Goal: Find contact information: Find contact information

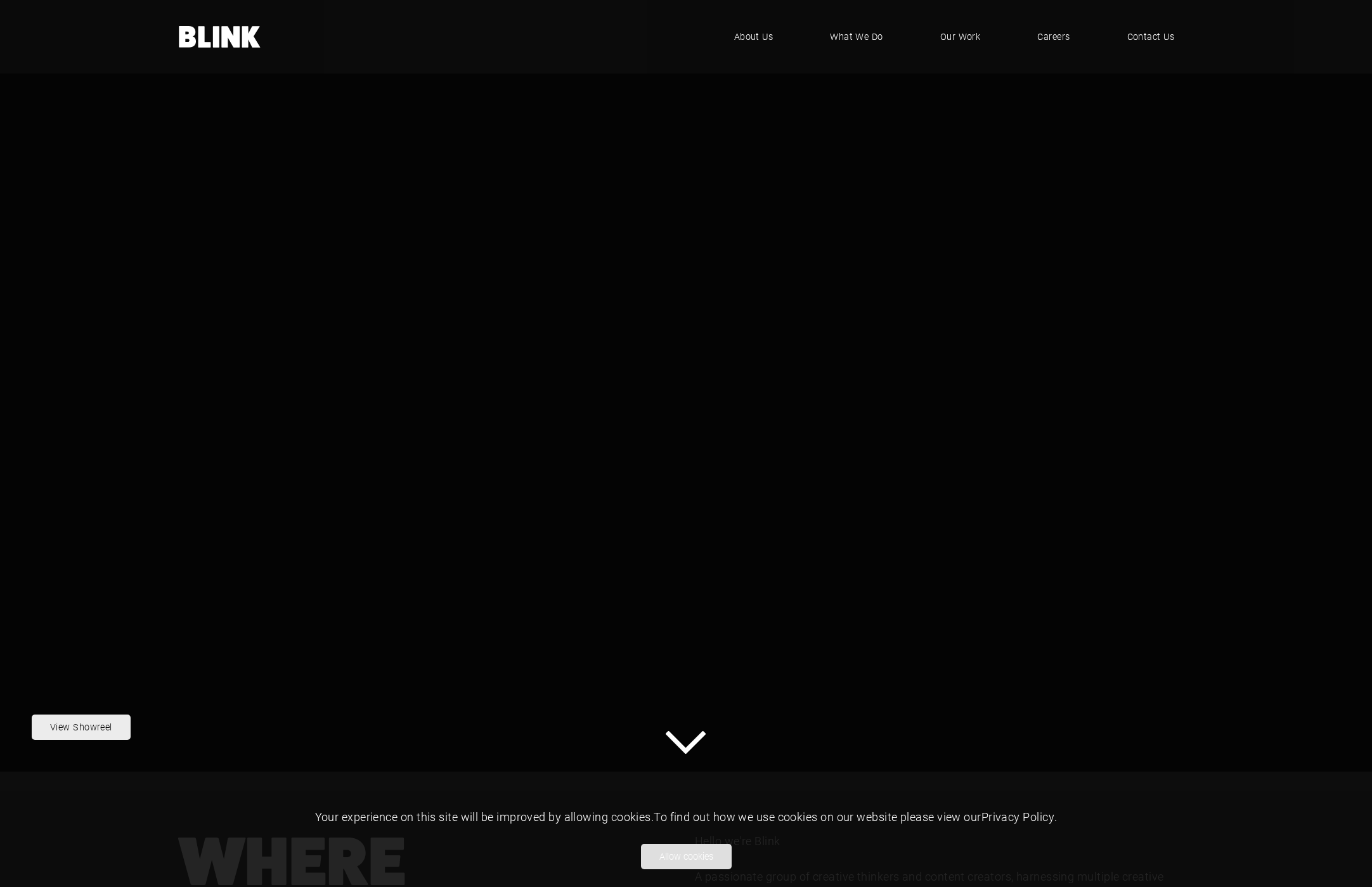
click at [699, 861] on button "Allow cookies" at bounding box center [686, 857] width 91 height 25
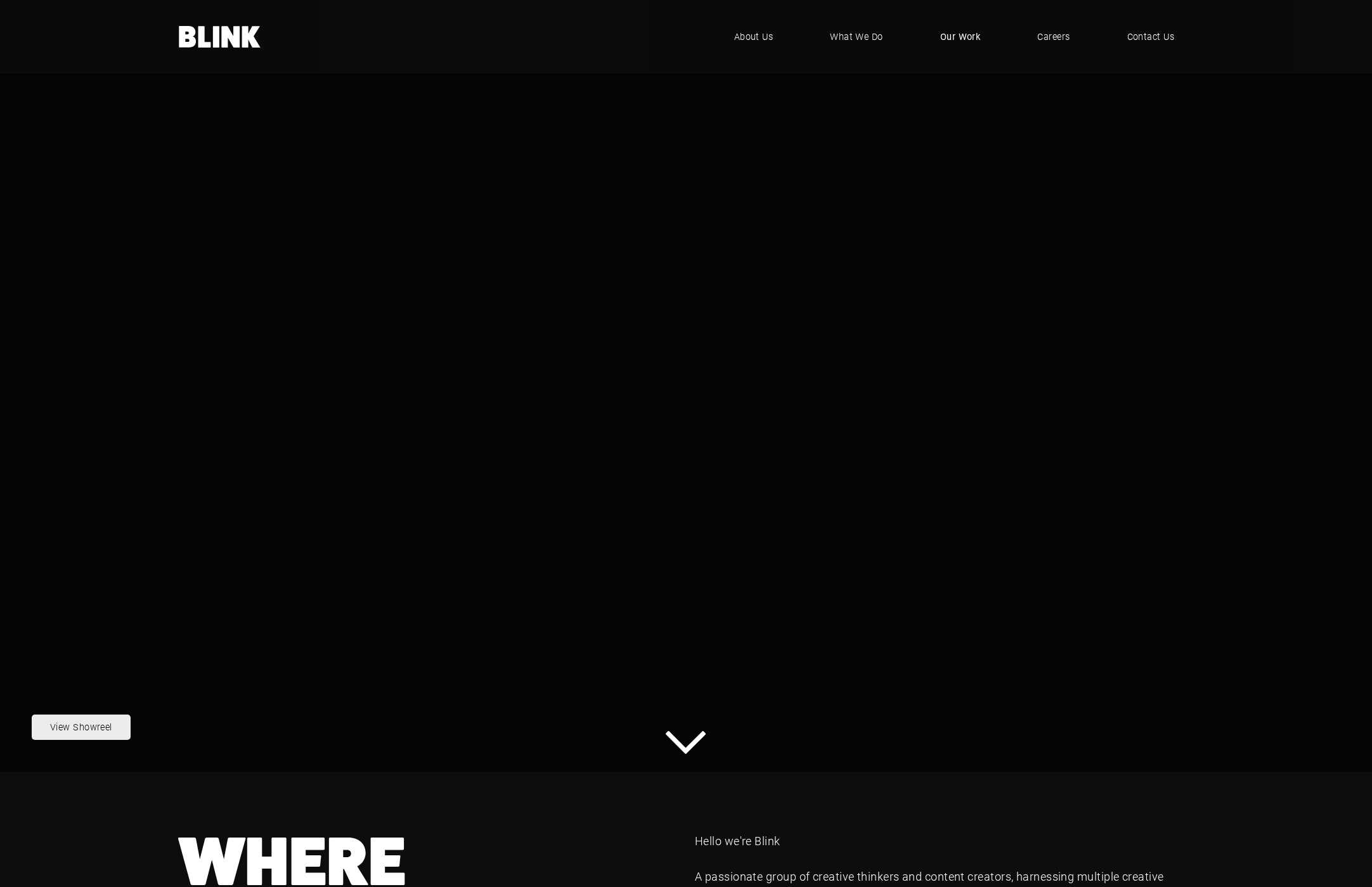
click at [968, 39] on span "Our Work" at bounding box center [960, 36] width 41 height 14
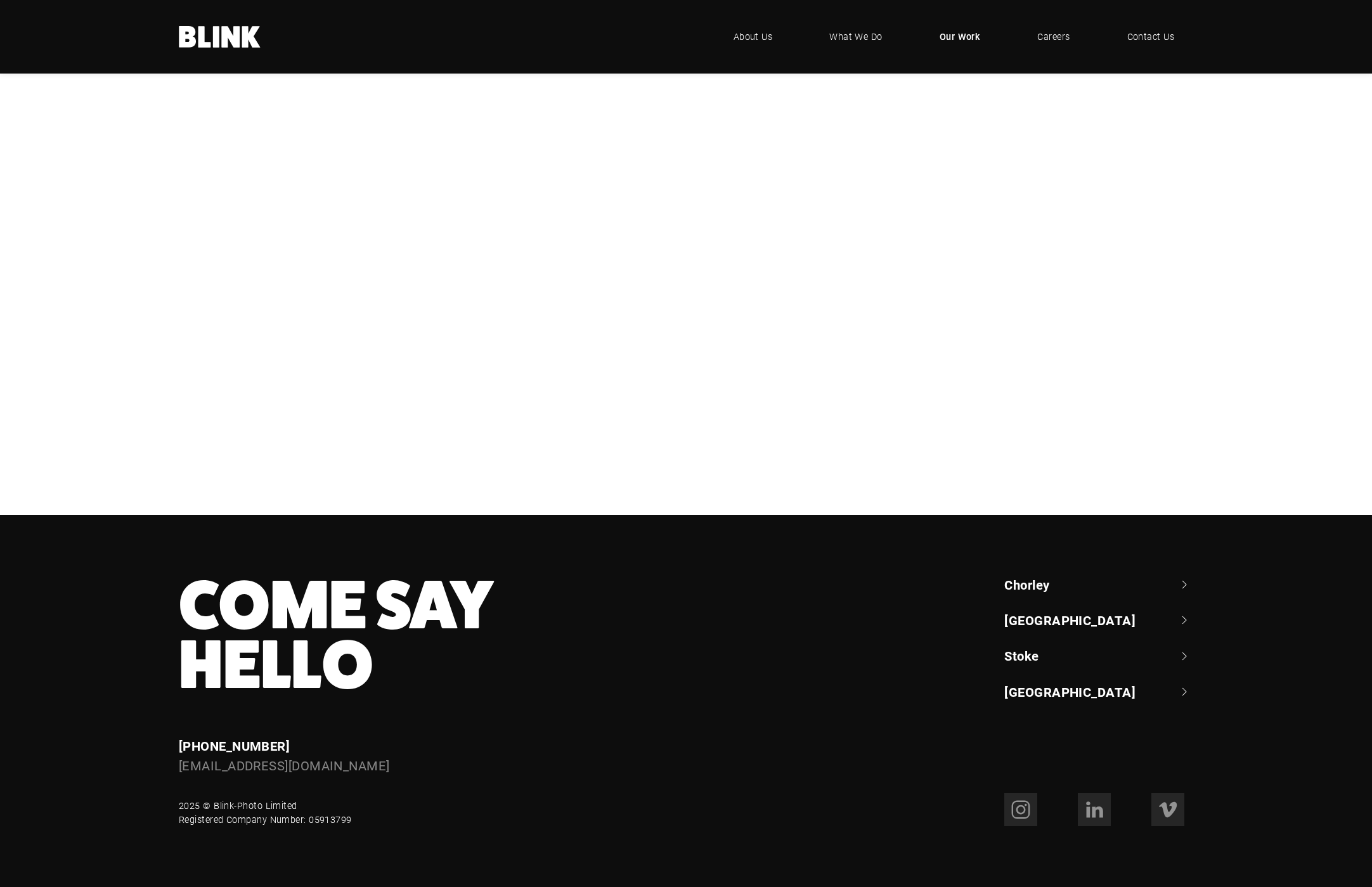
scroll to position [789, 0]
click at [0, 0] on div "Bedeck" at bounding box center [0, 0] width 0 height 0
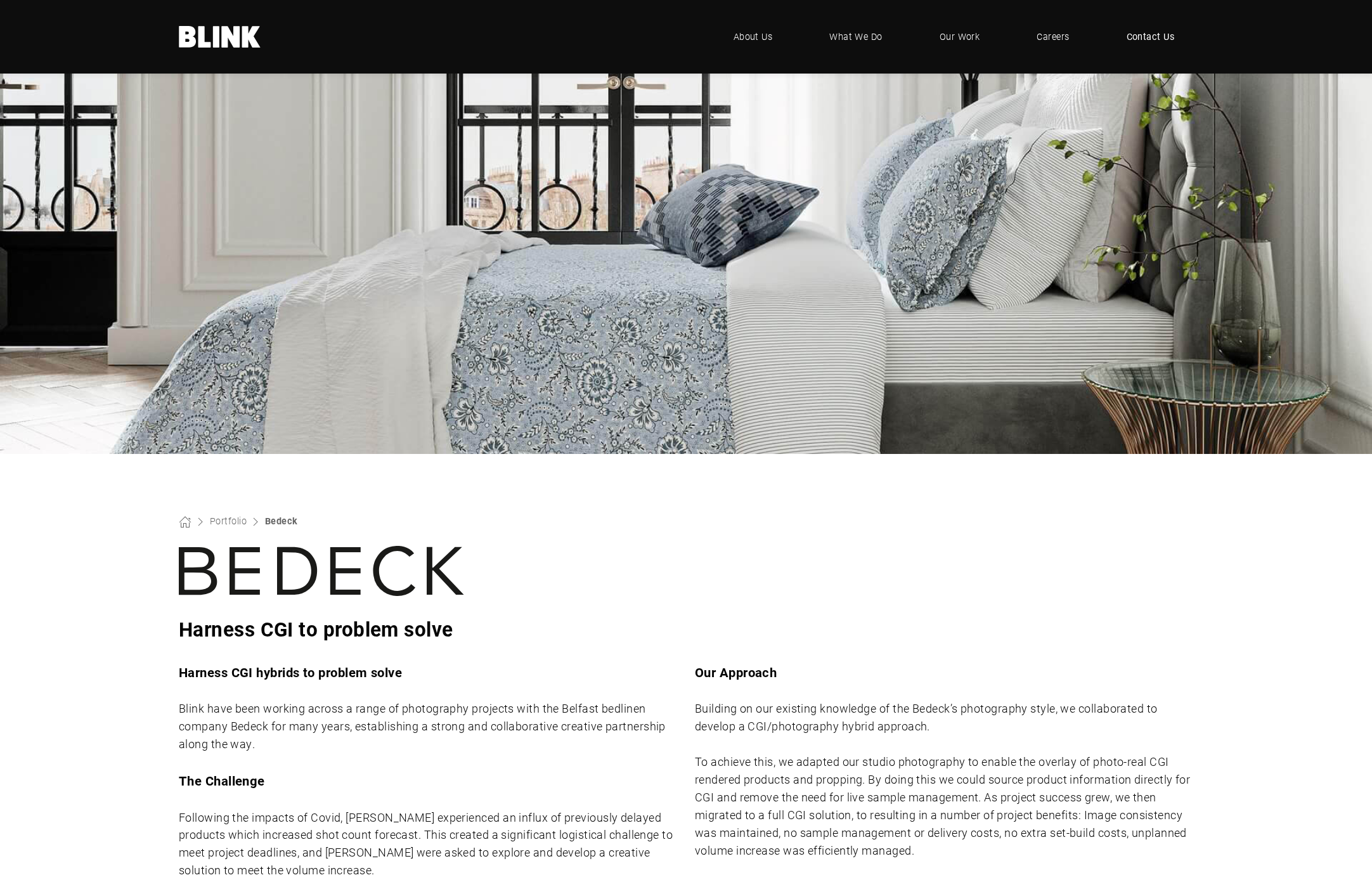
click at [1157, 37] on span "Contact Us" at bounding box center [1151, 36] width 48 height 14
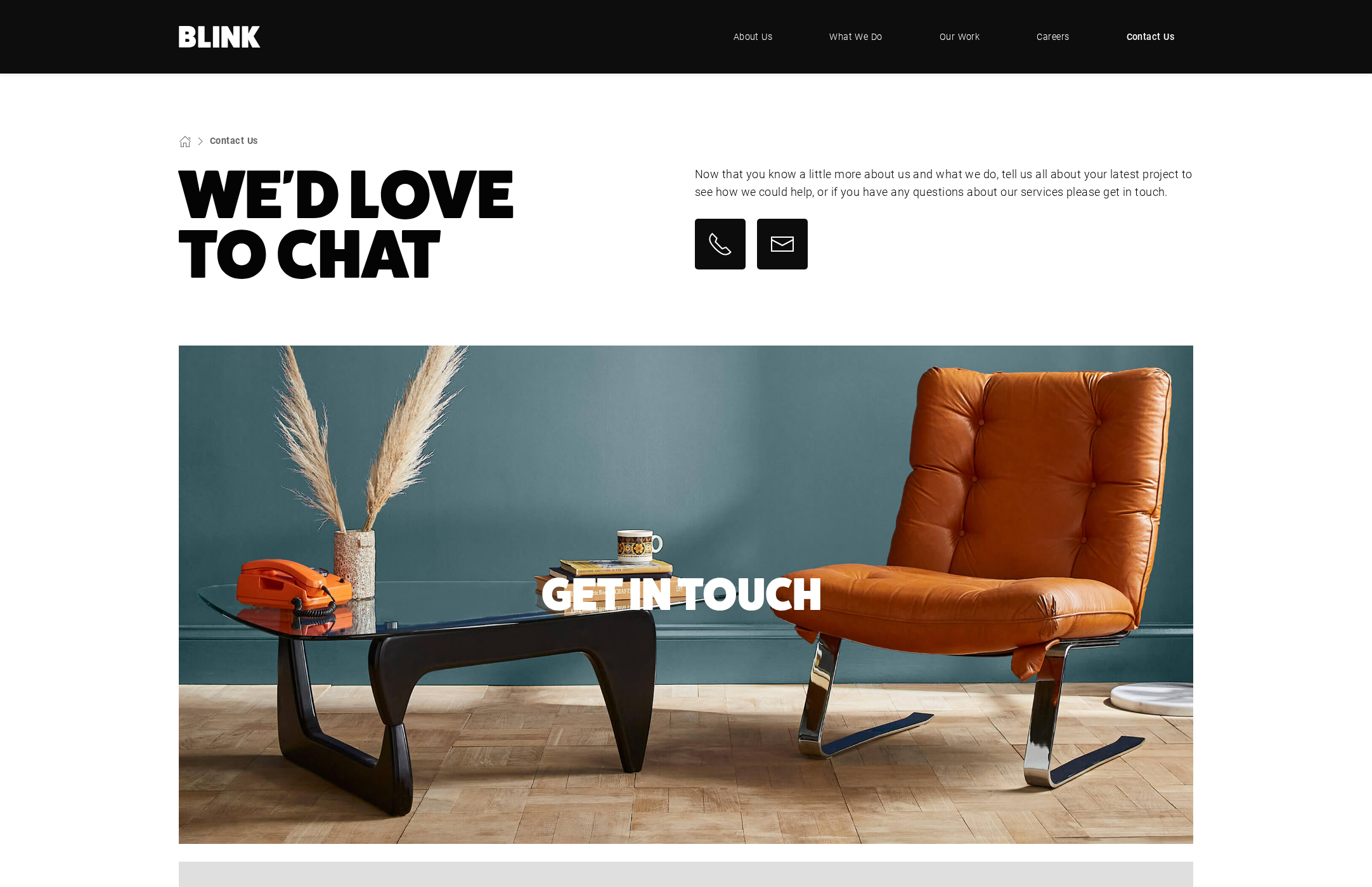
click at [223, 40] on icon at bounding box center [231, 37] width 18 height 21
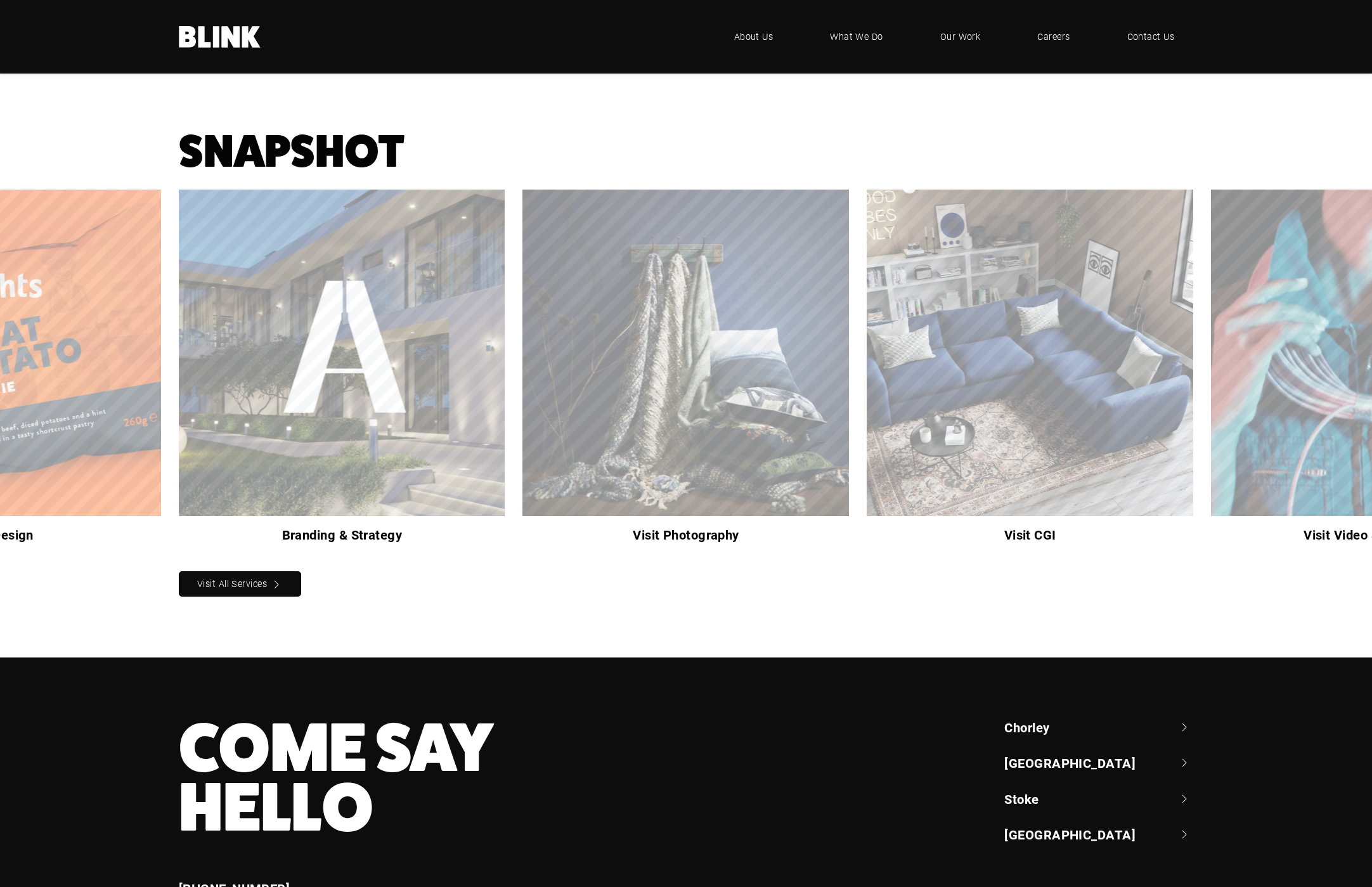
scroll to position [1085, 0]
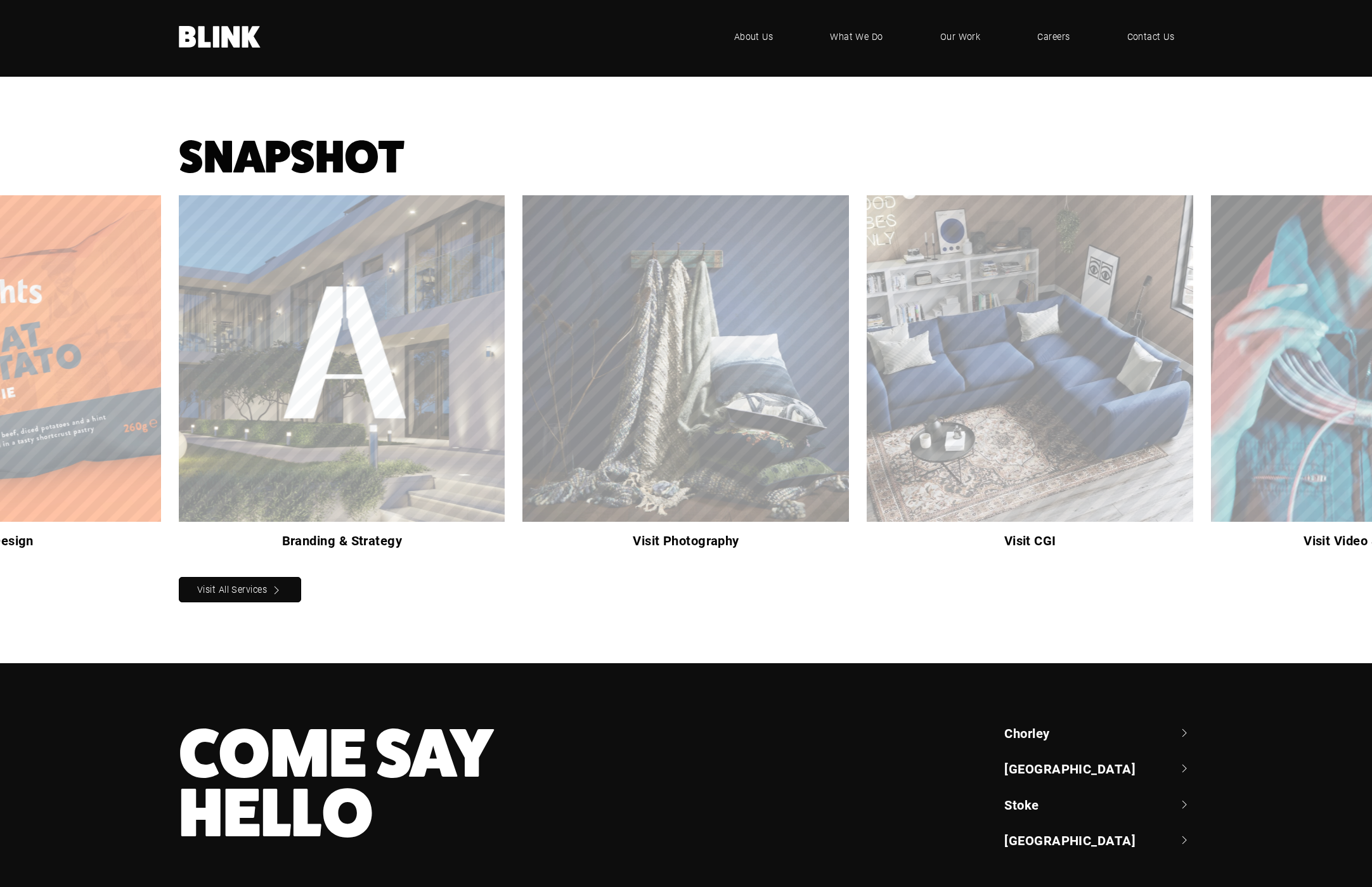
click at [0, 0] on icon "Next slide" at bounding box center [0, 0] width 0 height 0
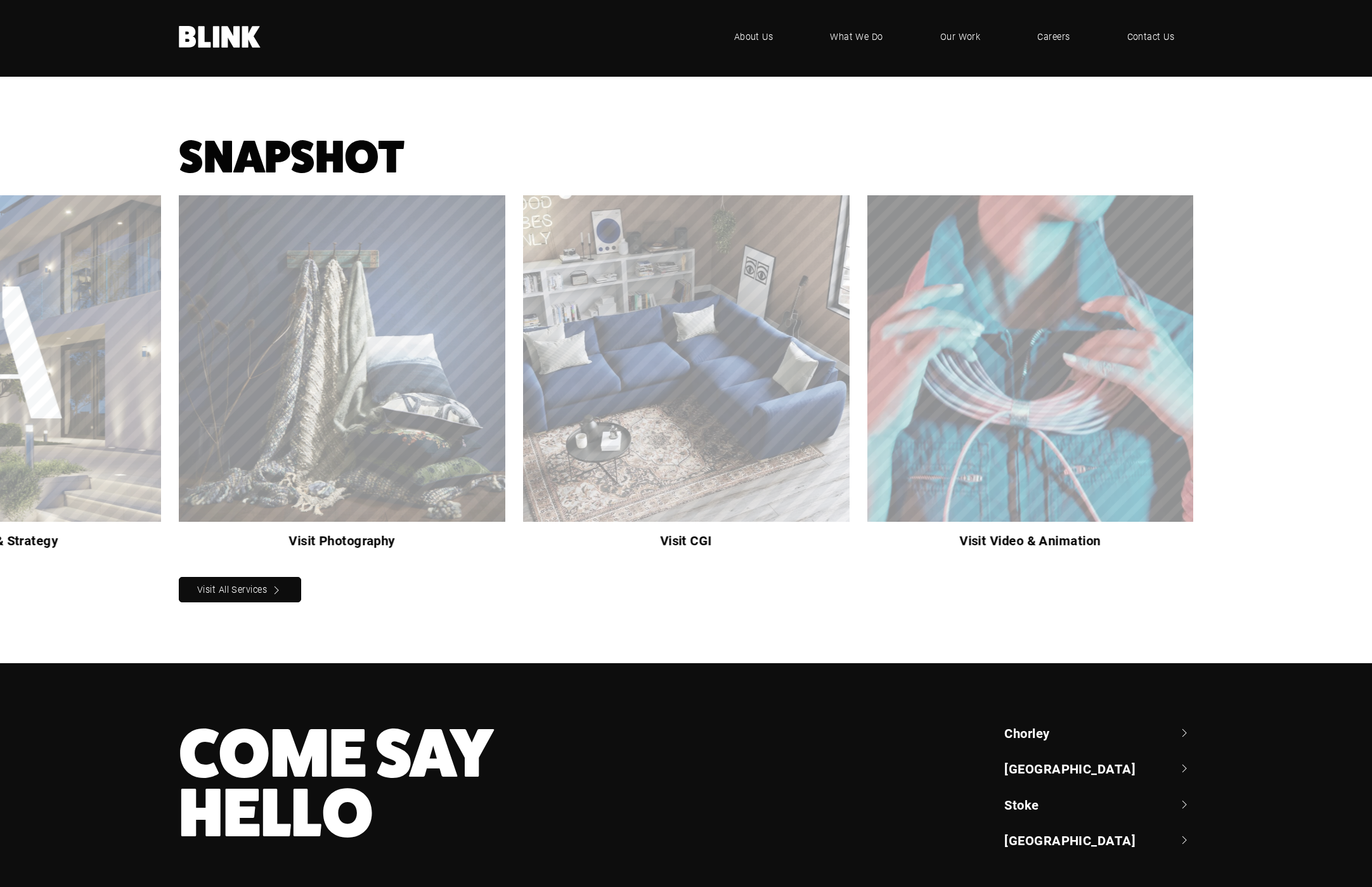
click at [0, 0] on polyline "Next slide" at bounding box center [0, 0] width 0 height 0
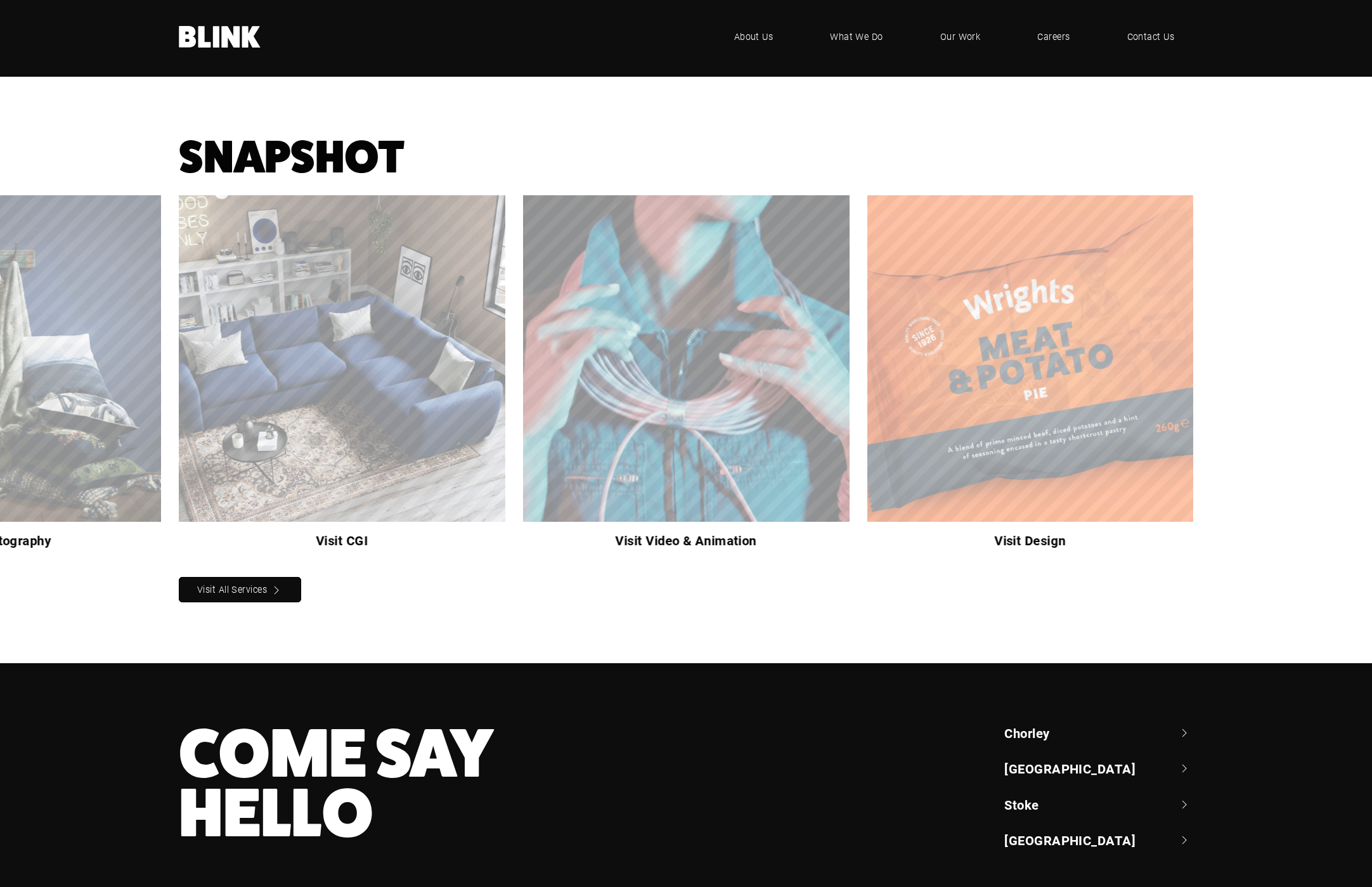
click at [0, 0] on polyline "Next slide" at bounding box center [0, 0] width 0 height 0
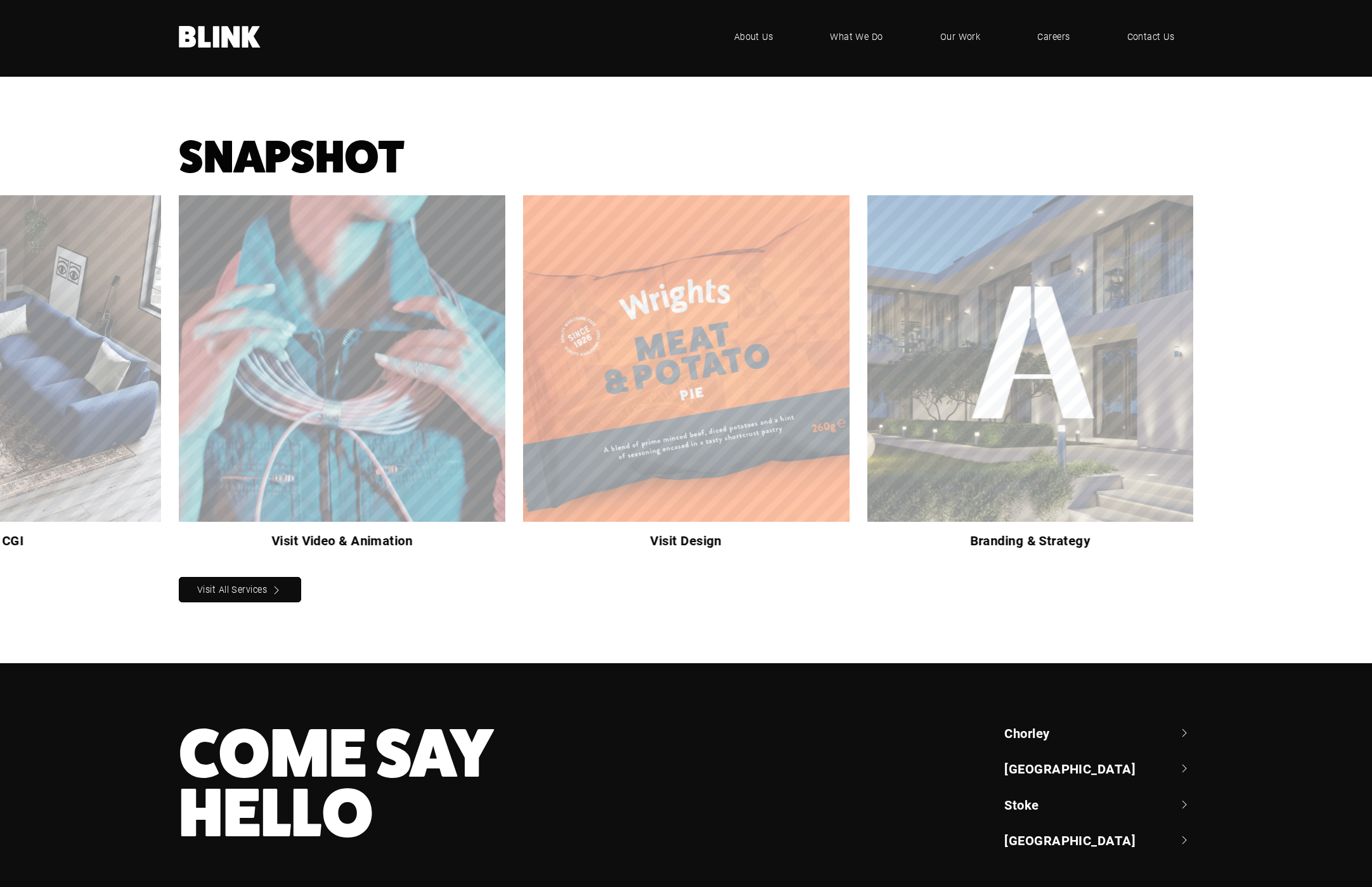
click at [0, 0] on polyline "Next slide" at bounding box center [0, 0] width 0 height 0
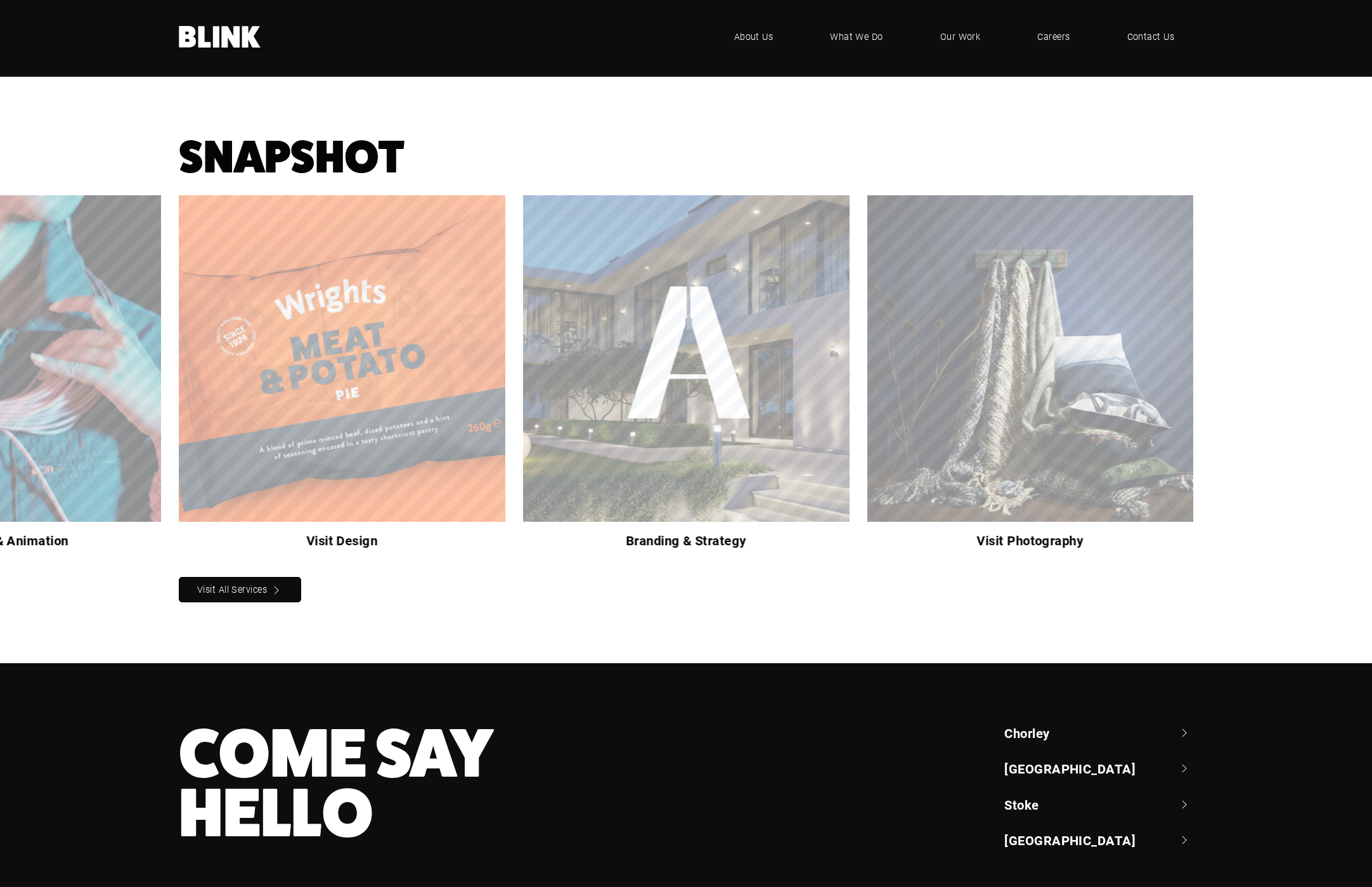
click at [0, 0] on polyline "Next slide" at bounding box center [0, 0] width 0 height 0
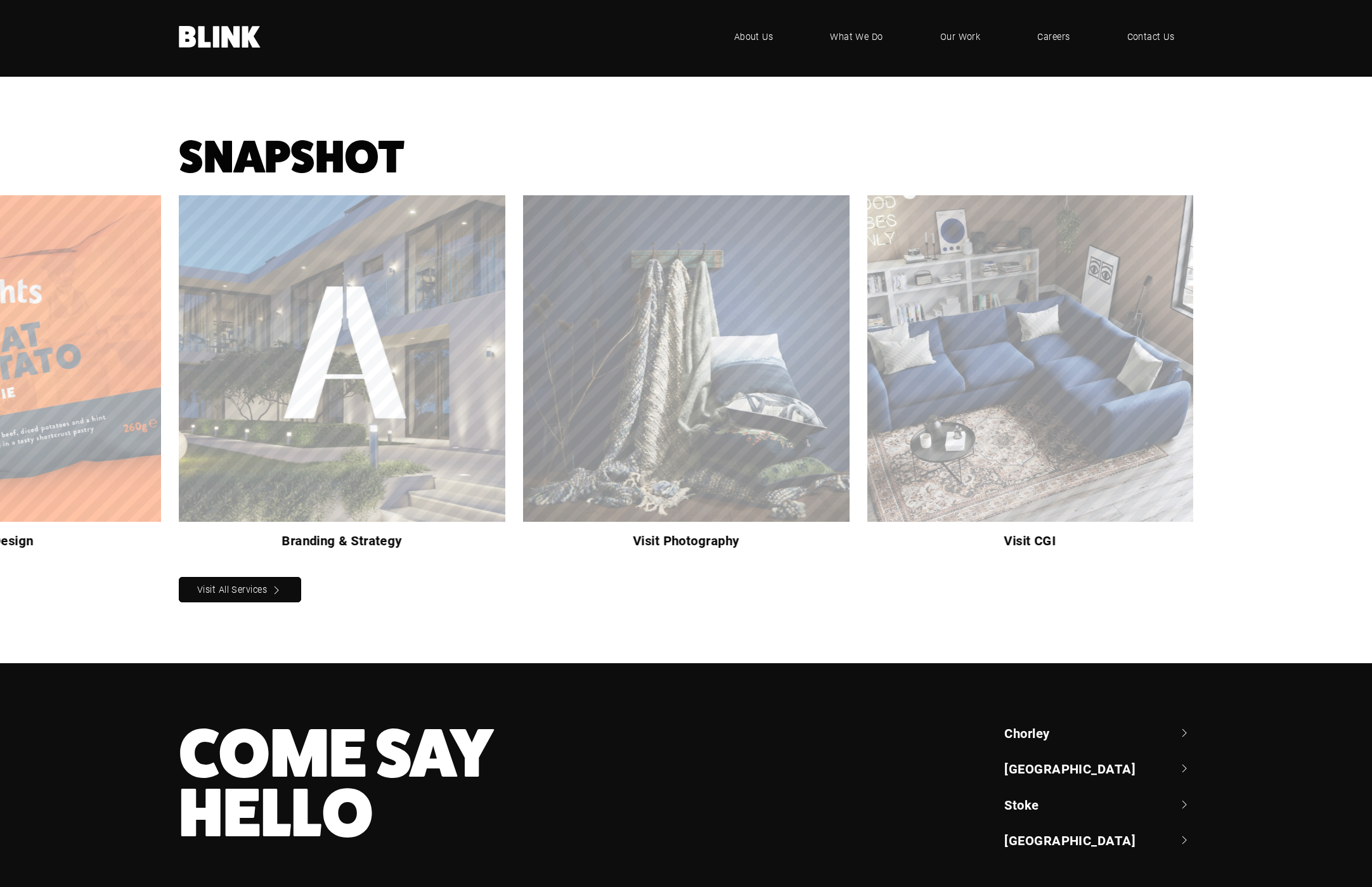
click at [0, 0] on div "Visit Photography" at bounding box center [0, 0] width 0 height 0
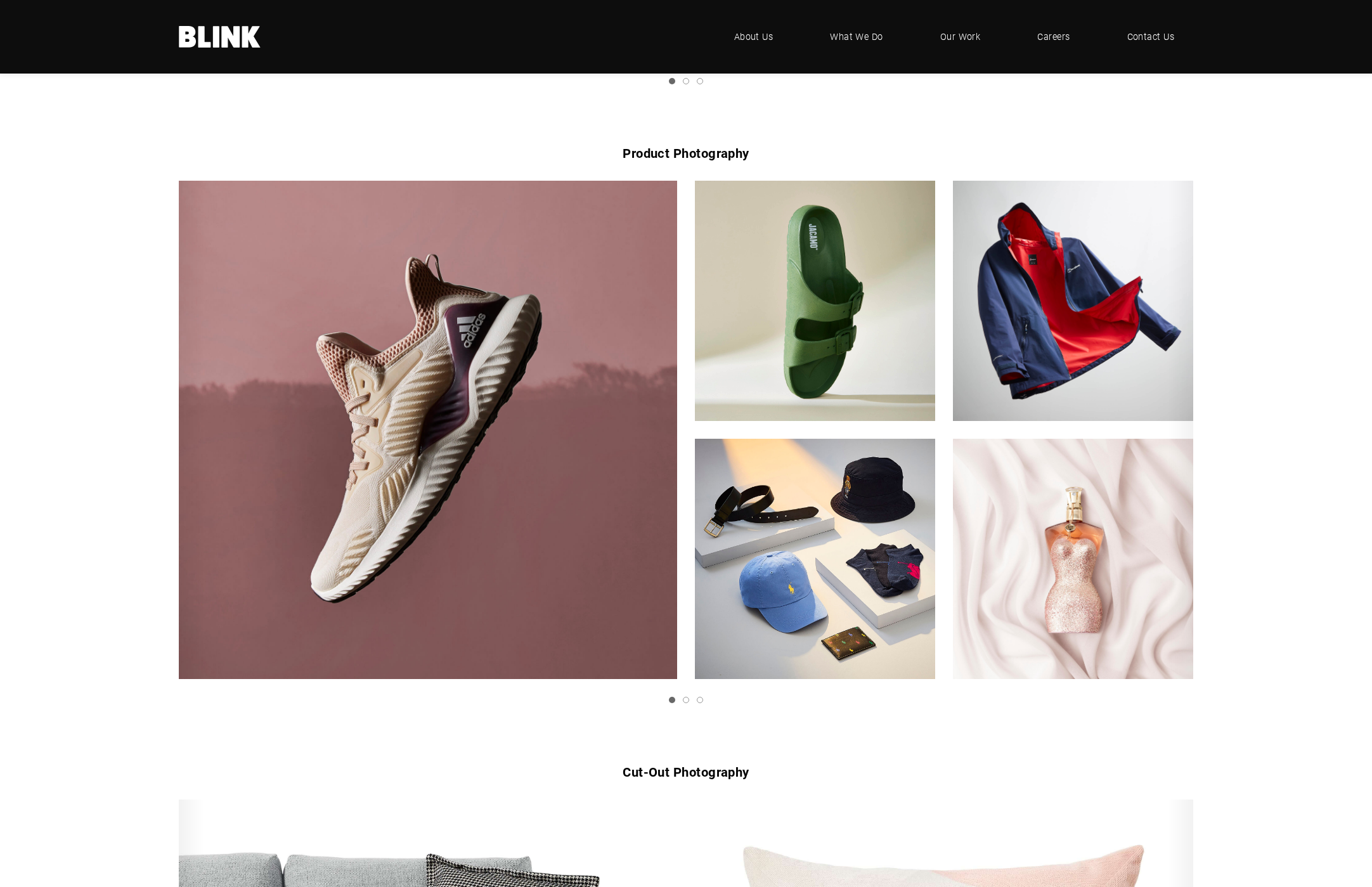
scroll to position [845, 0]
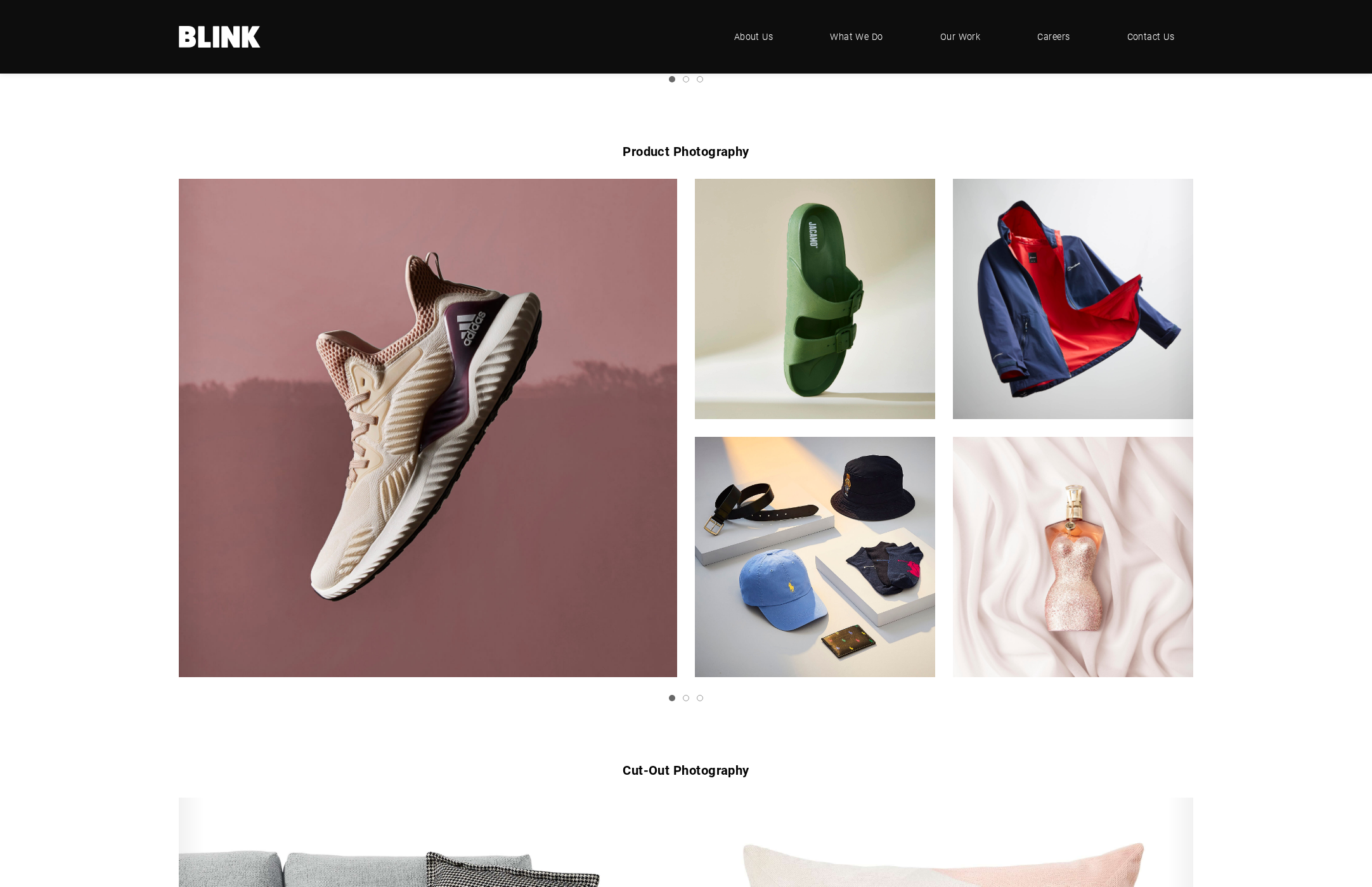
click at [0, 0] on link "Next slide" at bounding box center [0, 0] width 0 height 0
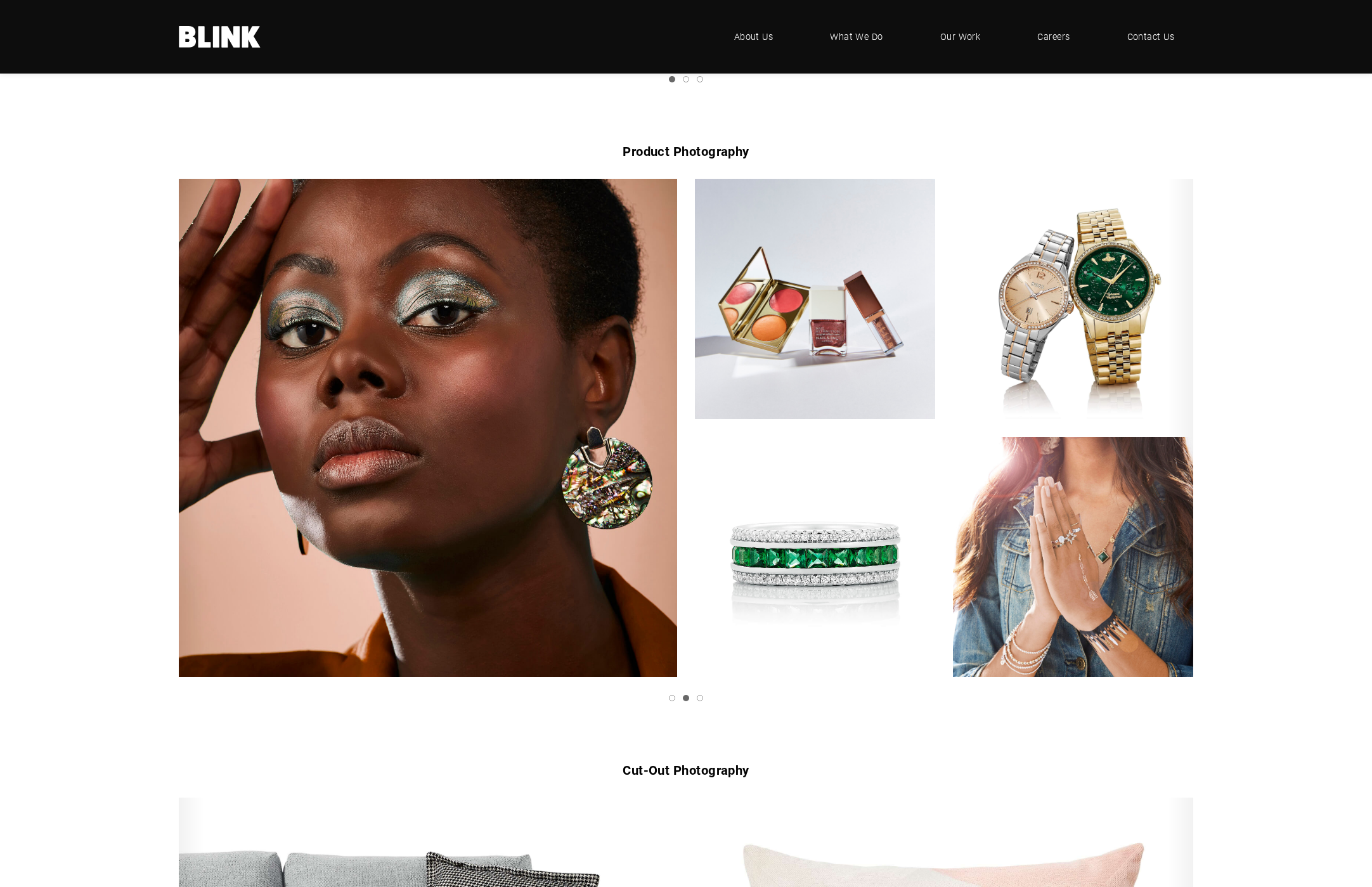
click at [0, 0] on link "Next slide" at bounding box center [0, 0] width 0 height 0
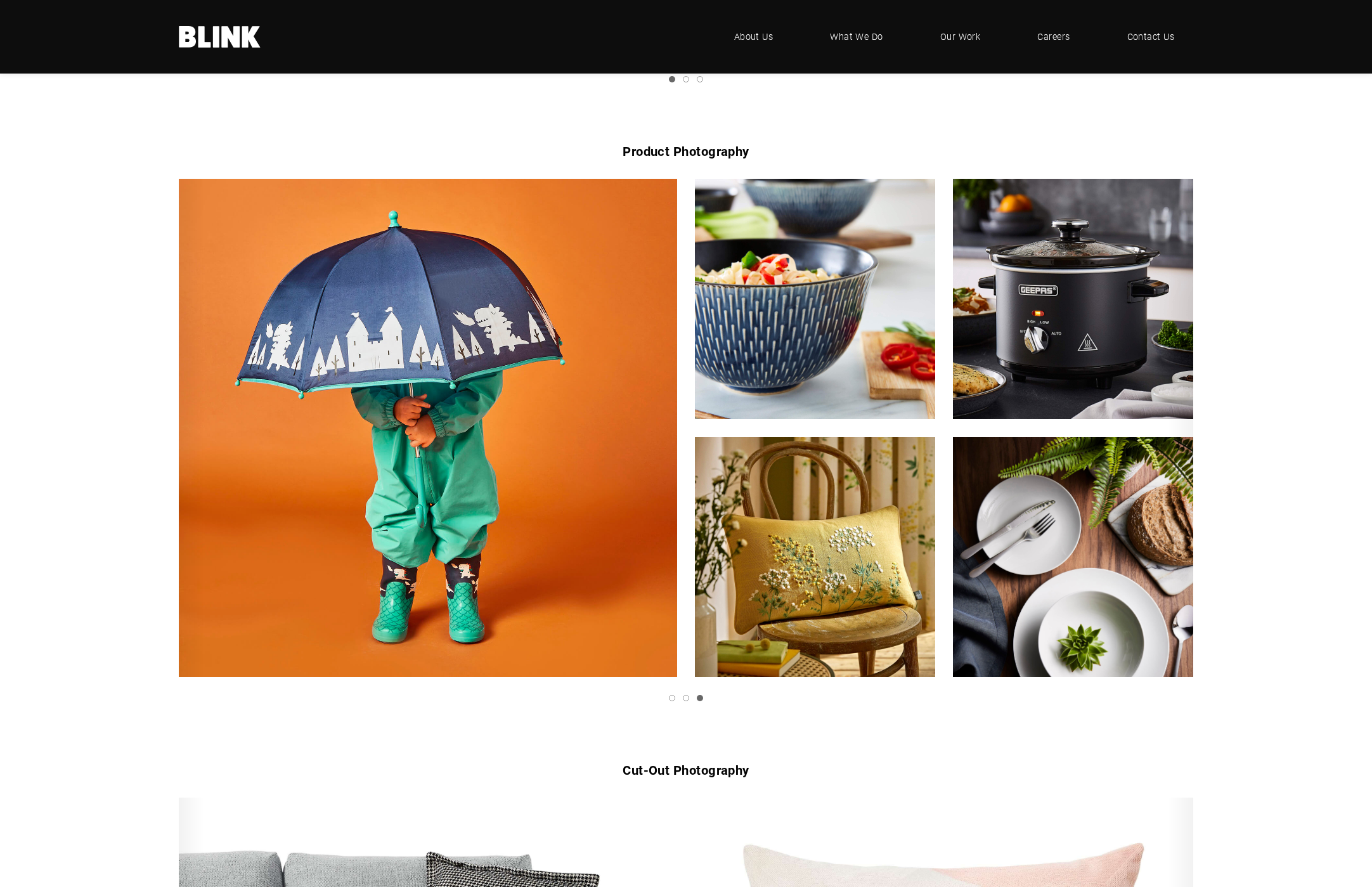
click at [0, 0] on link "Next slide" at bounding box center [0, 0] width 0 height 0
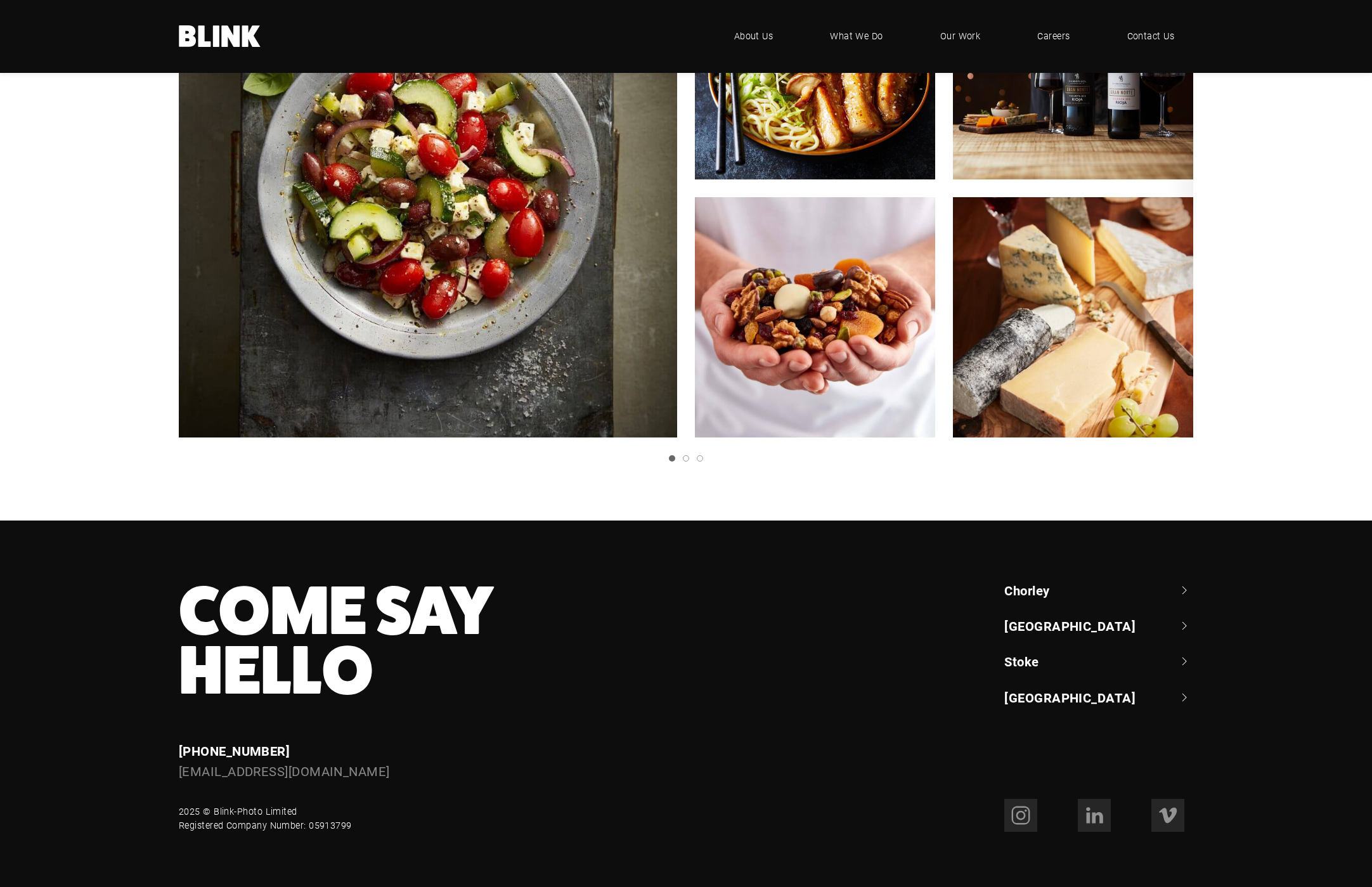
scroll to position [2323, 0]
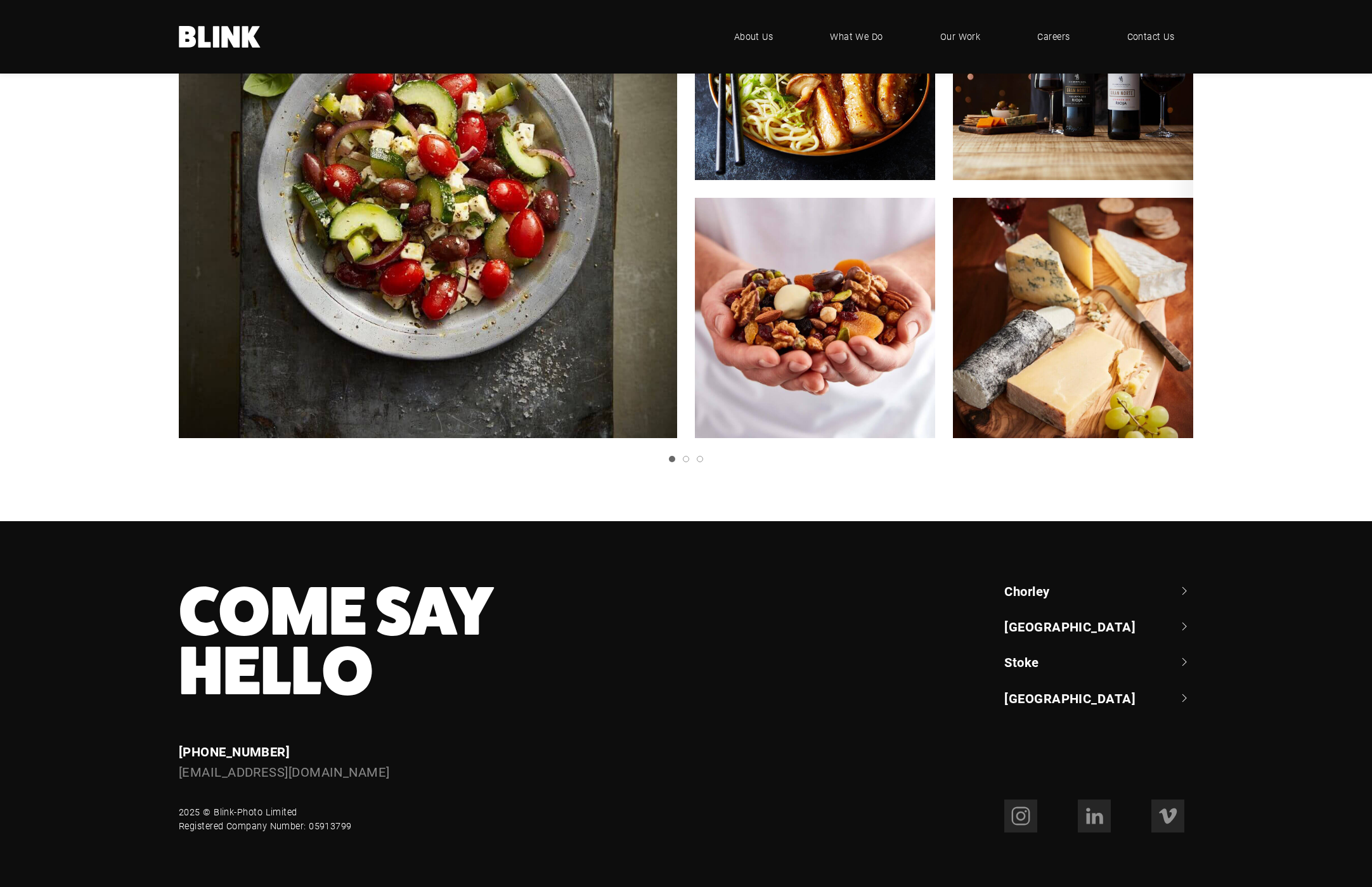
click at [1032, 617] on link "[GEOGRAPHIC_DATA]" at bounding box center [1099, 626] width 189 height 17
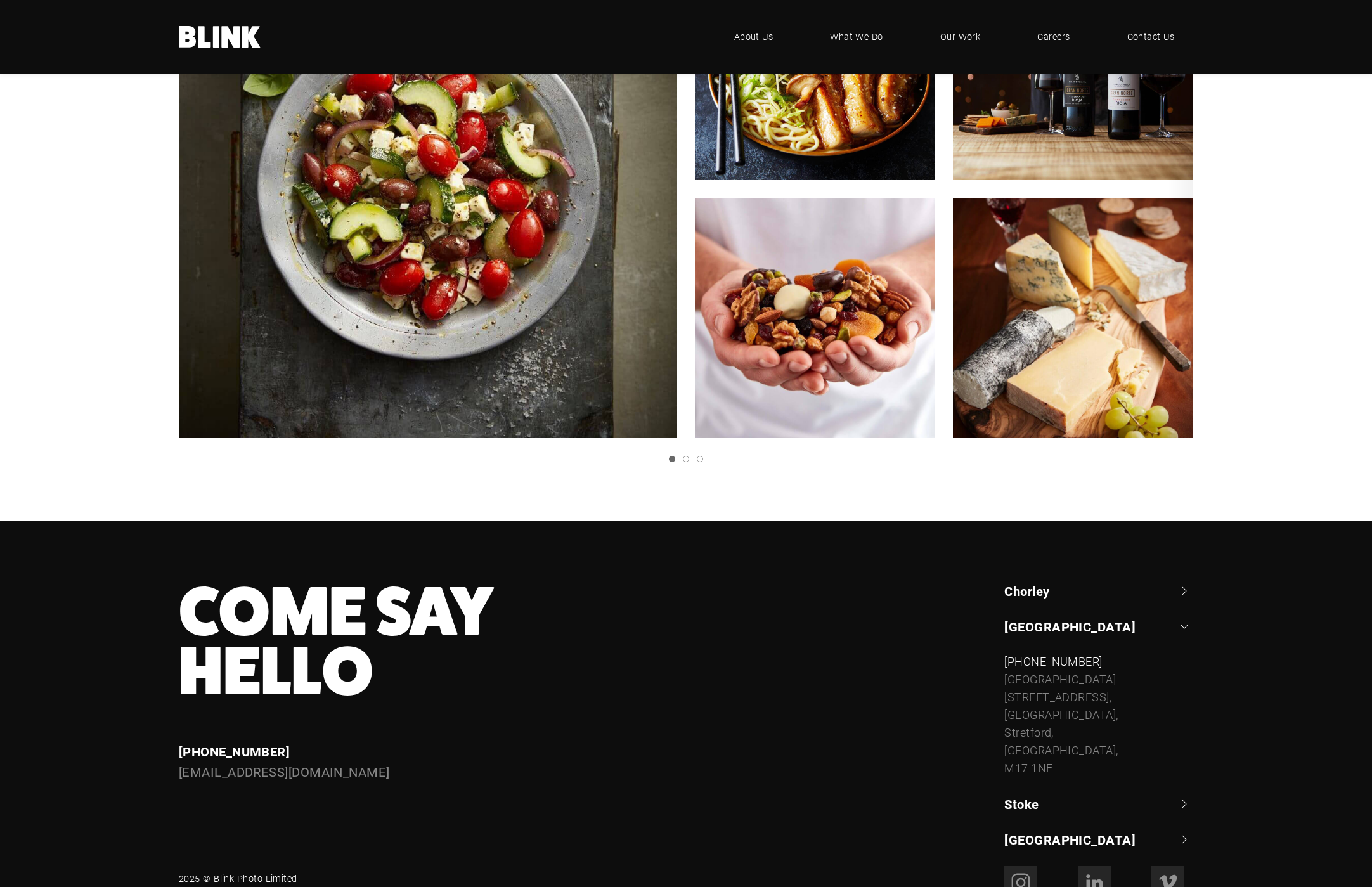
drag, startPoint x: 1052, startPoint y: 744, endPoint x: 986, endPoint y: 678, distance: 93.3
click at [986, 678] on div "Come Say Hello Enquiries +44 (0) 1257 264 494 enquiries@blink-photo.co.uk Chorl…" at bounding box center [677, 715] width 1032 height 267
copy div "Unit 6 Circle South, Trafford Park, Stretford, Manchester, M17 1NF"
